Goal: Entertainment & Leisure: Consume media (video, audio)

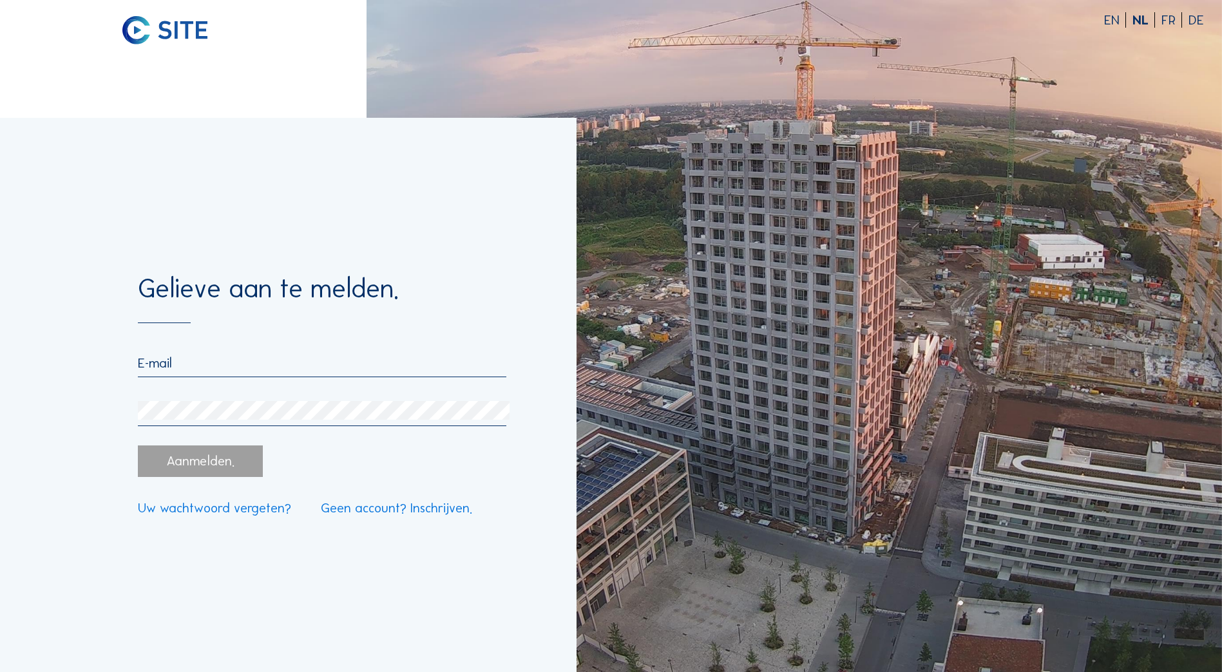
type input "[EMAIL_ADDRESS][DOMAIN_NAME]"
click at [192, 469] on div "Aanmelden." at bounding box center [200, 462] width 124 height 32
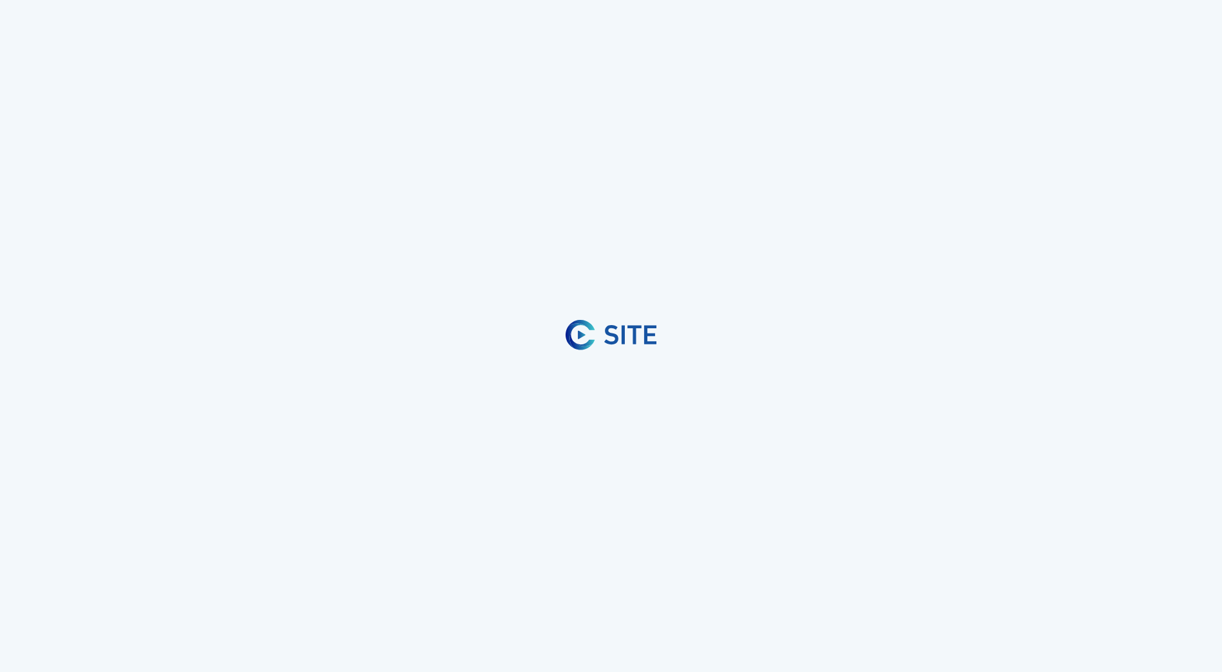
click at [196, 466] on div "EN NL FR DE Gelieve aan te melden. [EMAIL_ADDRESS][DOMAIN_NAME] Aanmelden. Uw w…" at bounding box center [611, 336] width 1222 height 672
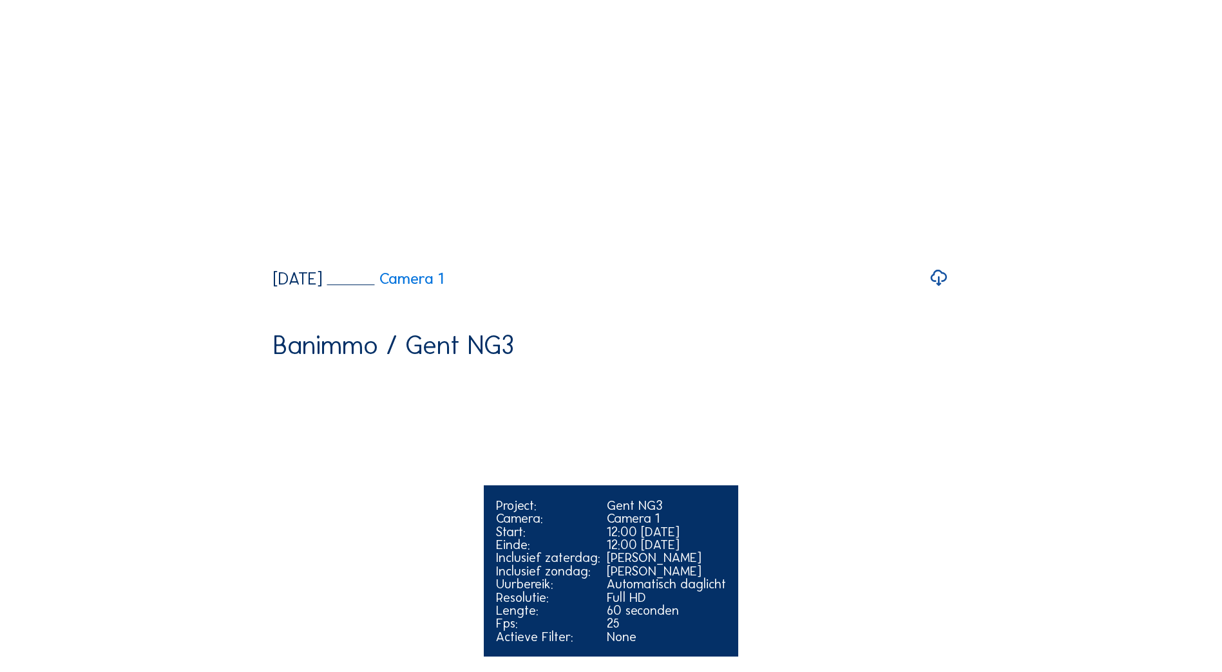
scroll to position [1546, 0]
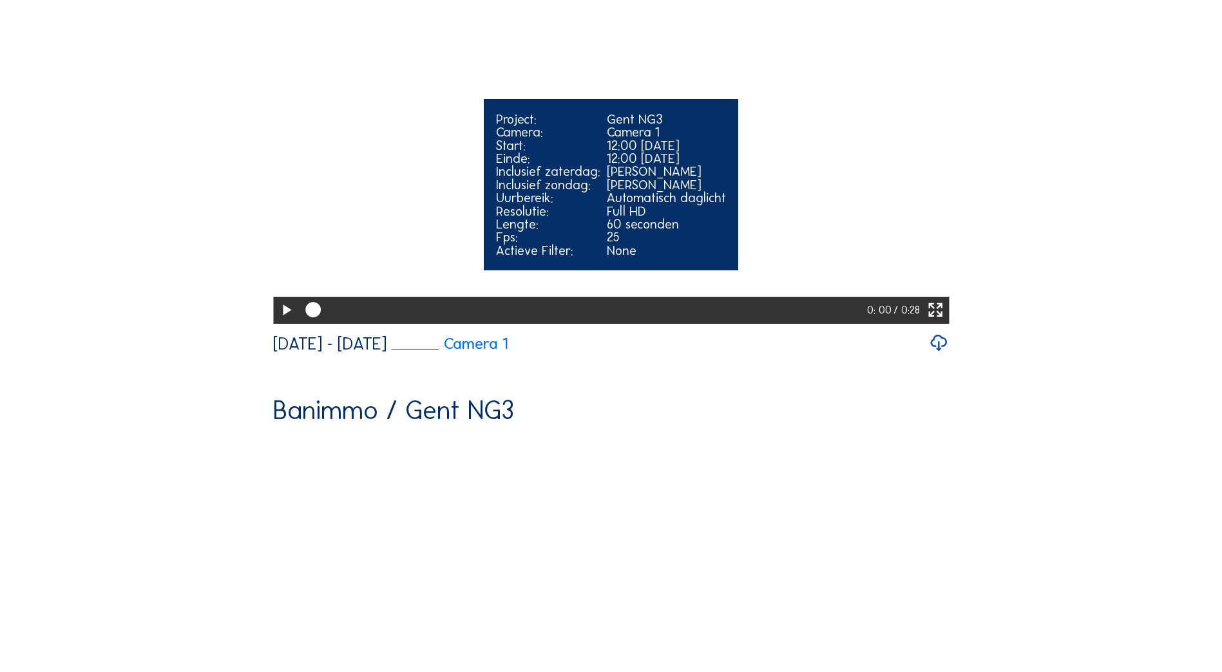
click at [874, 322] on video "Your browser does not support the video tag." at bounding box center [611, 153] width 676 height 338
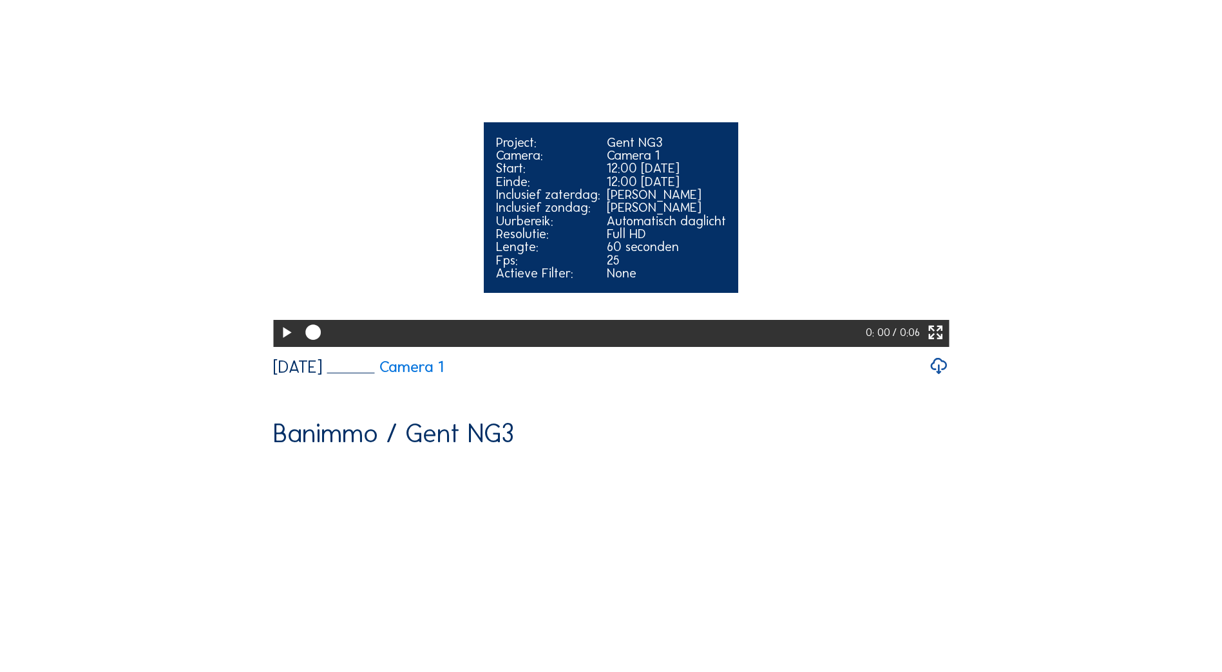
scroll to position [902, 0]
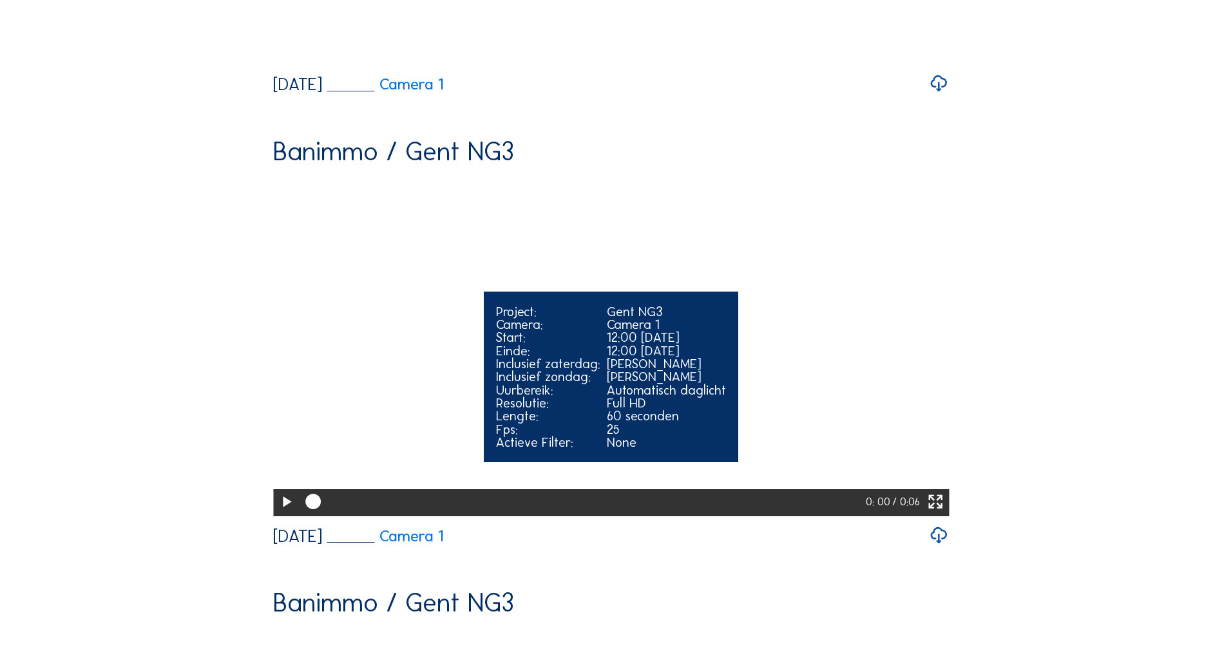
click at [524, 379] on video "Your browser does not support the video tag." at bounding box center [611, 345] width 676 height 338
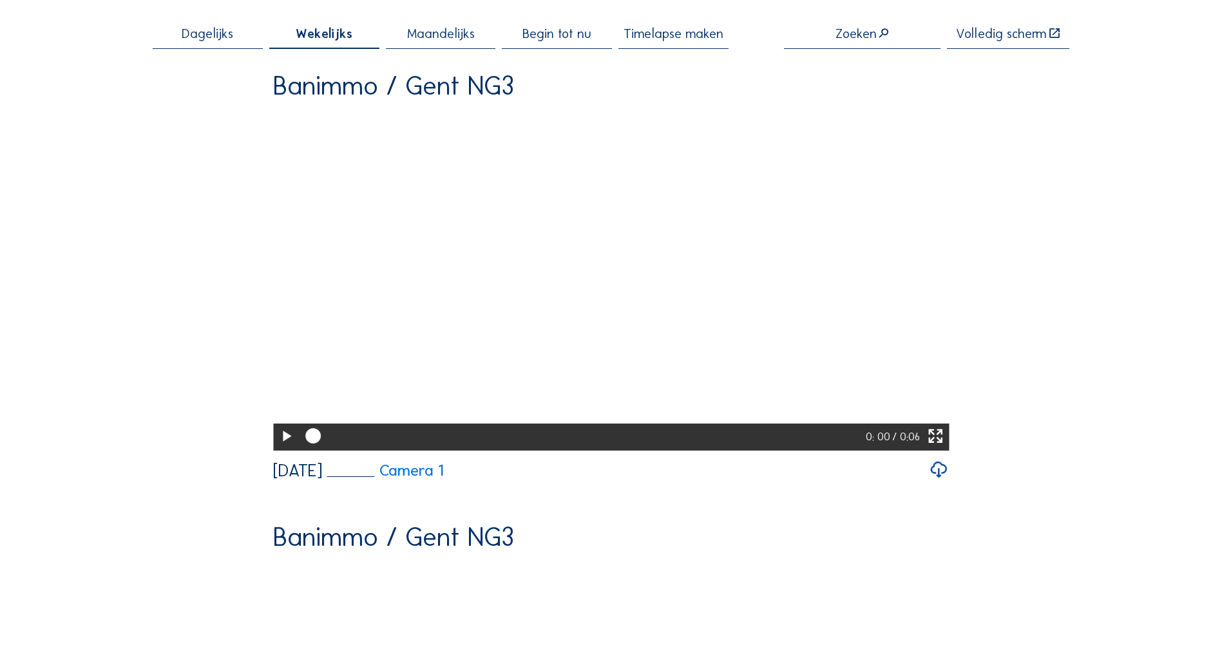
scroll to position [0, 0]
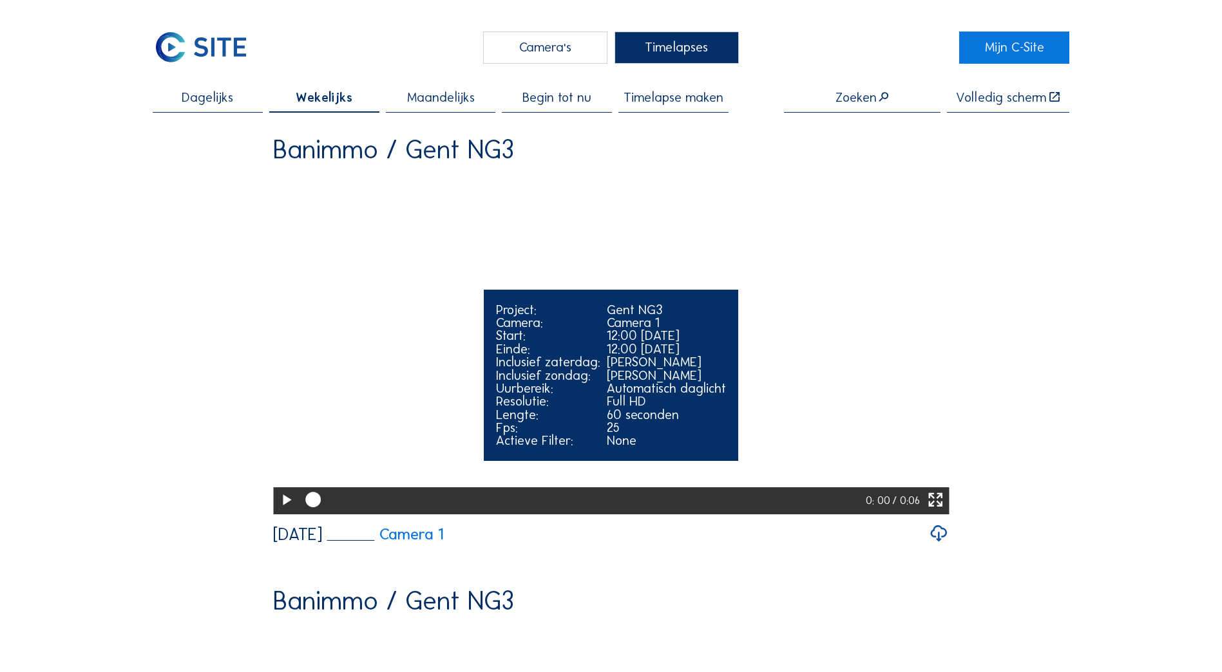
click at [282, 512] on icon at bounding box center [286, 501] width 19 height 23
click at [842, 494] on video "Your browser does not support the video tag." at bounding box center [611, 344] width 676 height 338
click at [940, 512] on icon at bounding box center [935, 501] width 19 height 23
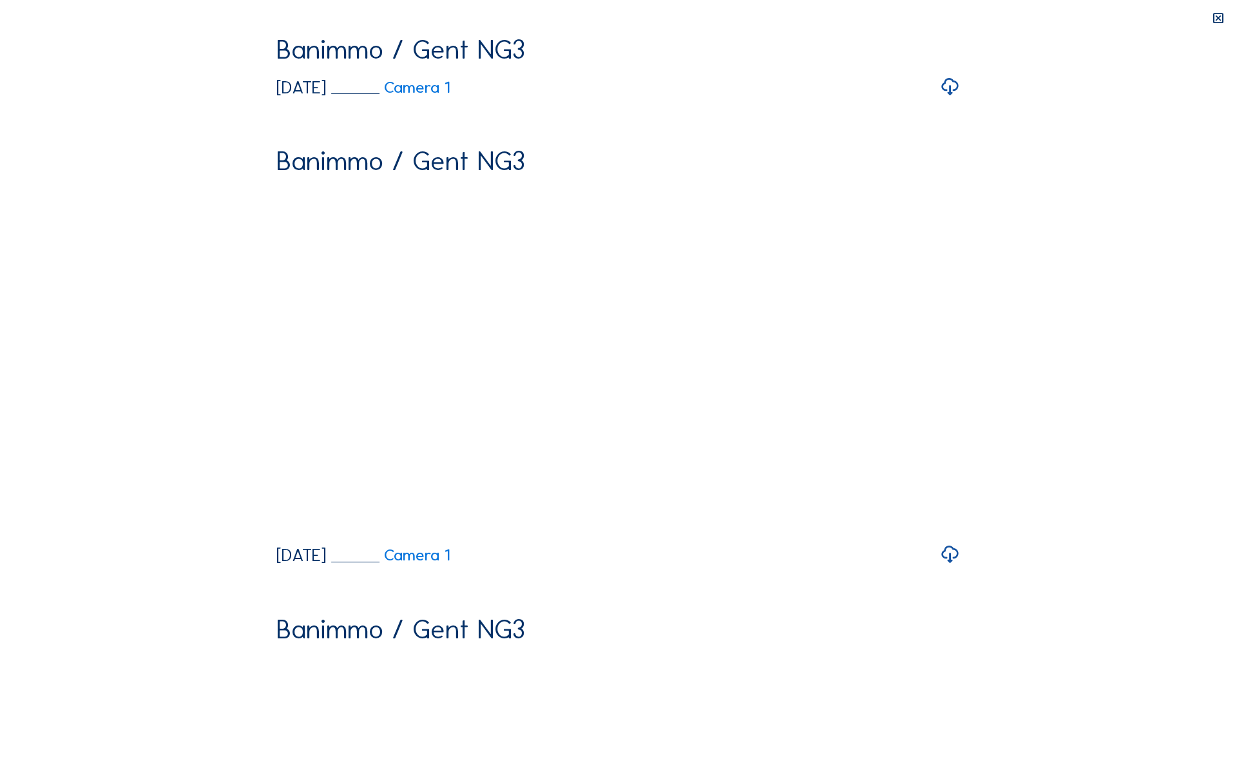
click at [653, 378] on video "Your browser does not support the video tag." at bounding box center [618, 207] width 684 height 342
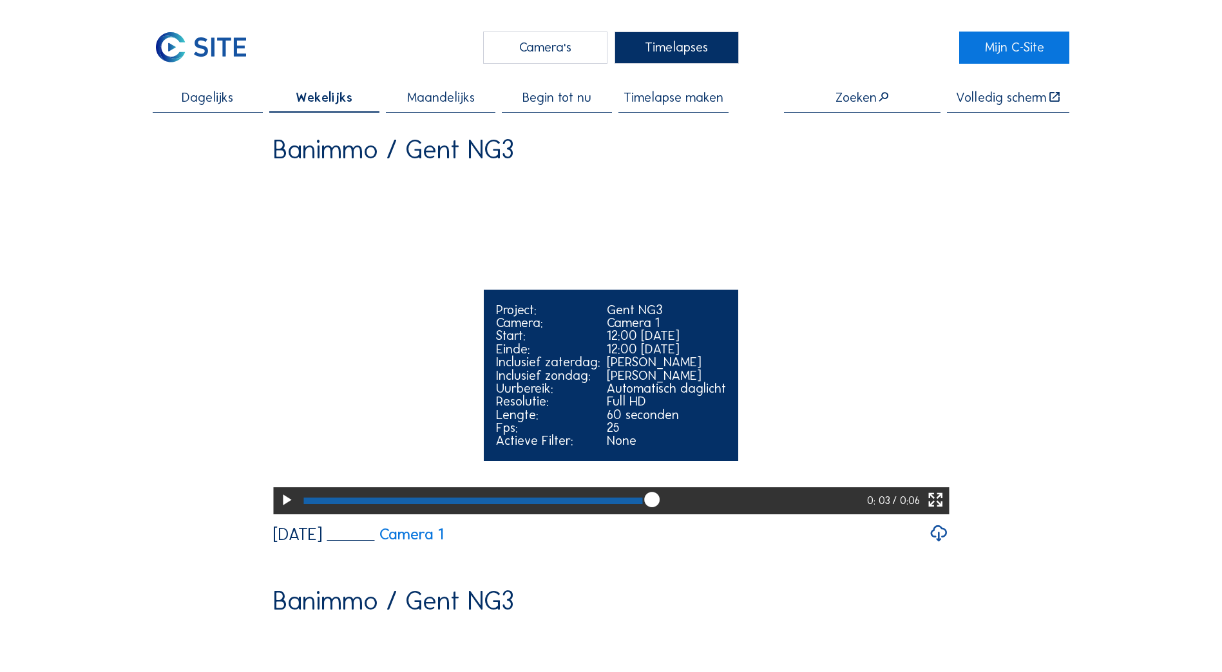
click at [772, 459] on video "Your browser does not support the video tag." at bounding box center [611, 344] width 676 height 338
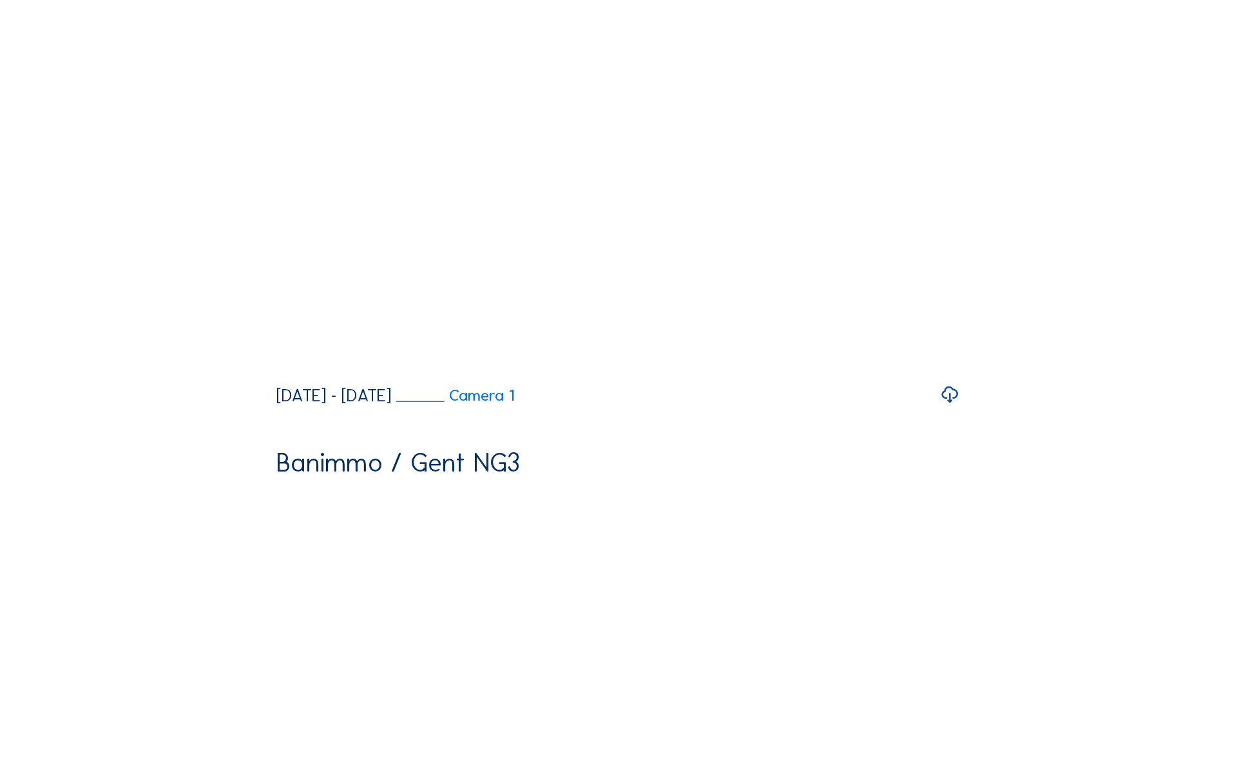
scroll to position [1546, 0]
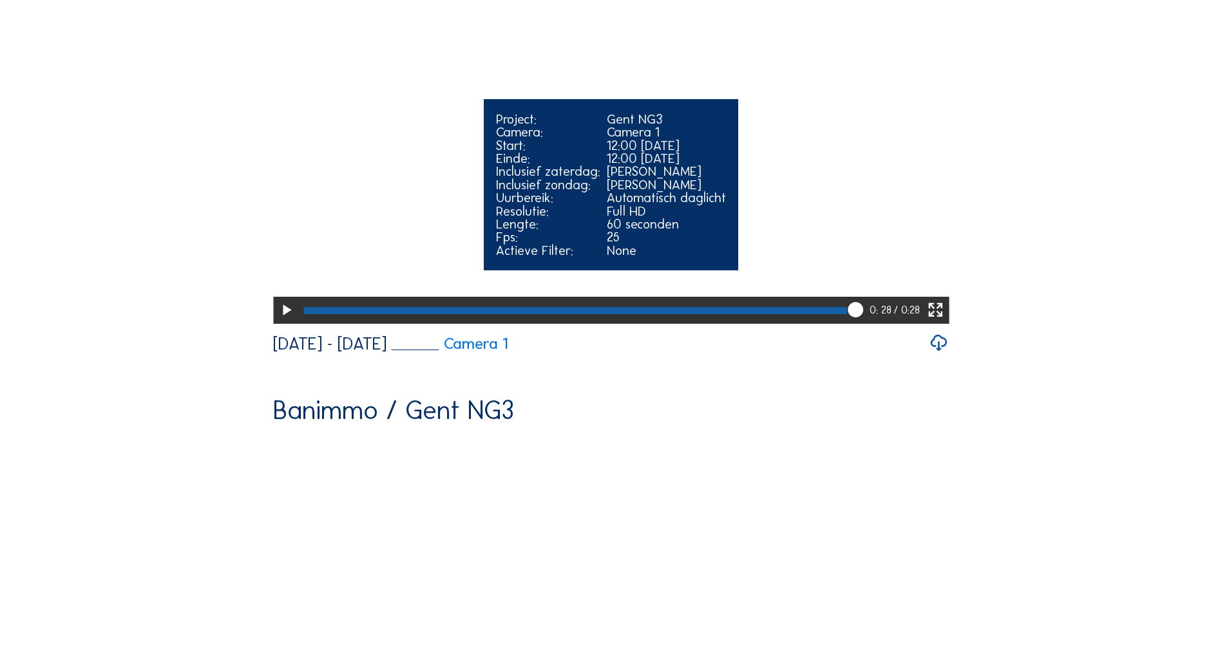
click at [277, 322] on icon at bounding box center [286, 311] width 19 height 23
drag, startPoint x: 935, startPoint y: 495, endPoint x: 938, endPoint y: 562, distance: 67.0
click at [935, 322] on icon at bounding box center [935, 311] width 19 height 23
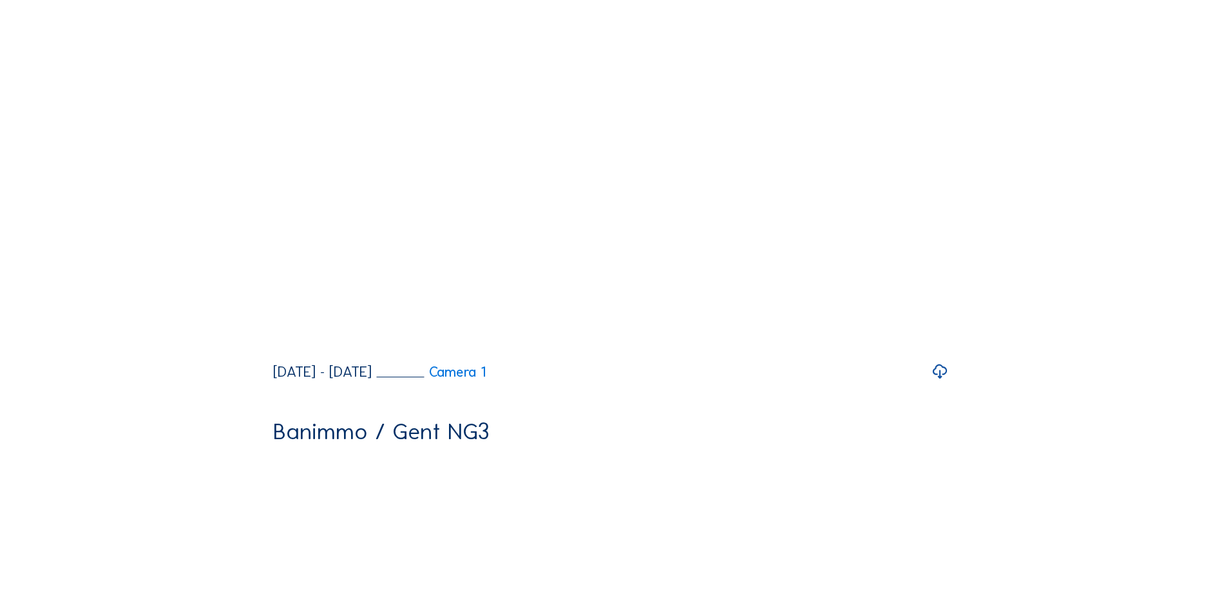
scroll to position [1526, 0]
